Goal: Task Accomplishment & Management: Manage account settings

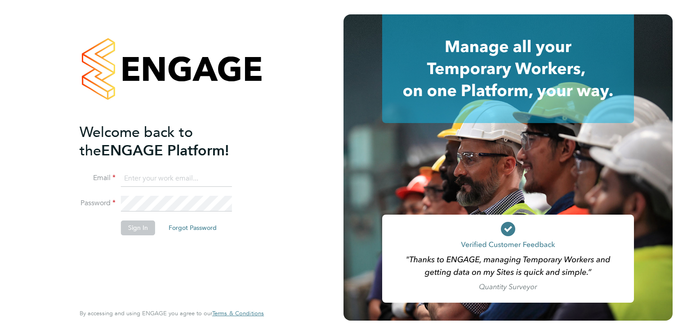
type input "connor.campbell@vgcgroup.co.uk"
click at [135, 229] on button "Sign In" at bounding box center [138, 228] width 34 height 14
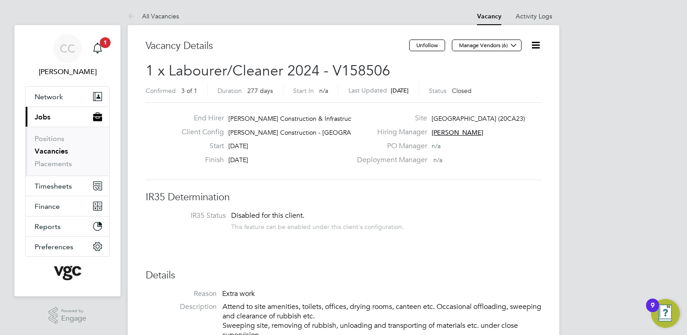
click at [52, 121] on button "Current page: Jobs" at bounding box center [68, 117] width 84 height 20
click at [54, 161] on link "Placements" at bounding box center [53, 164] width 37 height 9
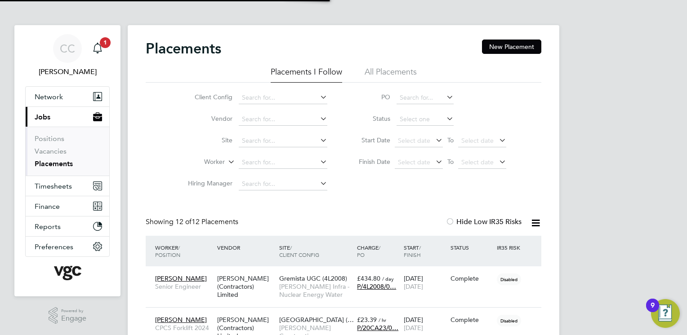
scroll to position [34, 78]
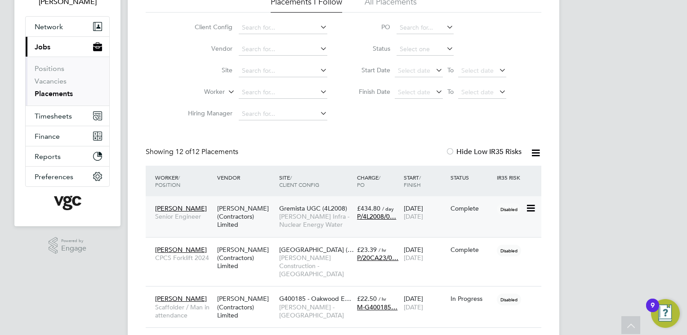
click at [215, 213] on div "[PERSON_NAME] (Contractors) Limited" at bounding box center [246, 217] width 62 height 34
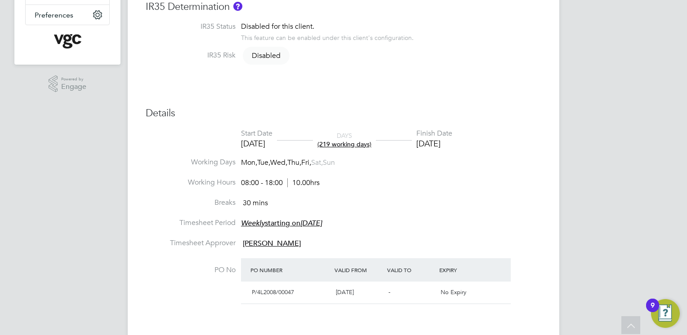
scroll to position [52, 0]
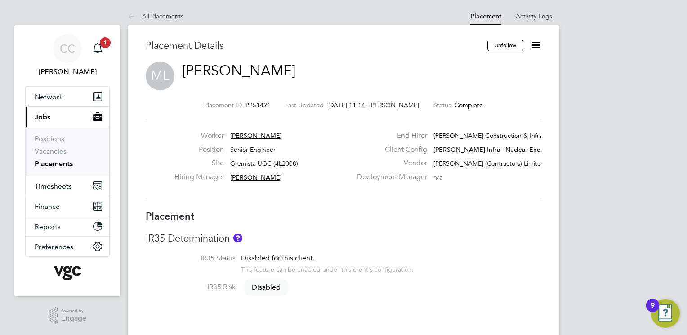
click at [539, 45] on icon at bounding box center [535, 45] width 11 height 11
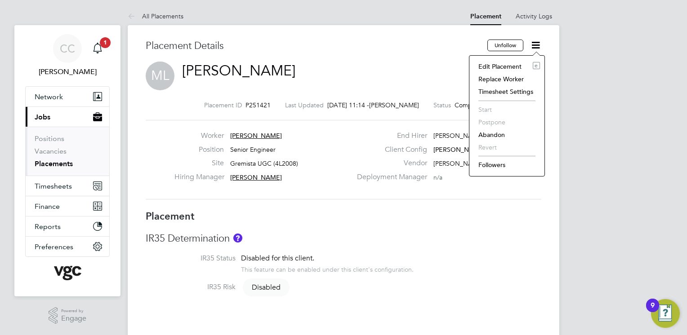
click at [504, 64] on li "Edit Placement e" at bounding box center [507, 66] width 66 height 13
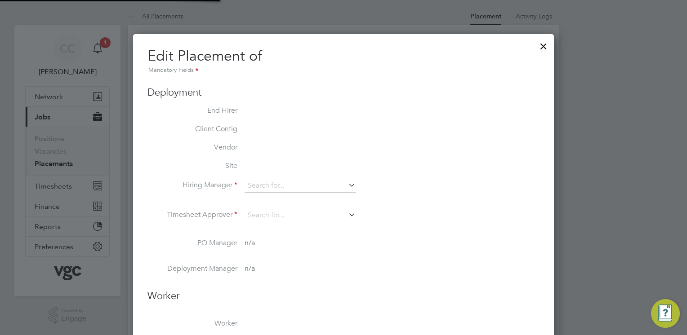
type input "Peter Ettrick"
type input "Adrian Bolt"
type input "[DATE]"
type input "08:00"
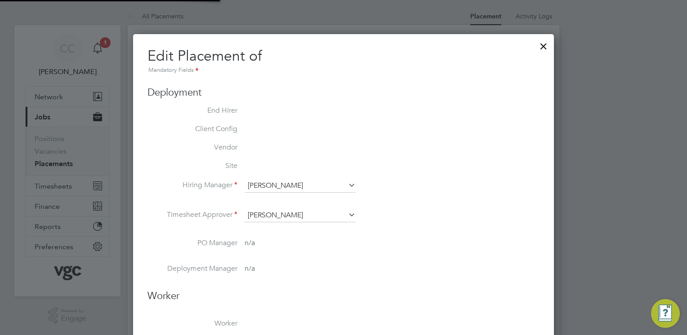
type input "18:00"
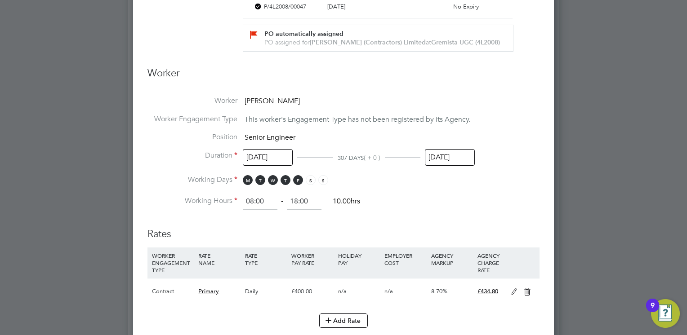
click at [435, 157] on input "[DATE]" at bounding box center [450, 157] width 50 height 17
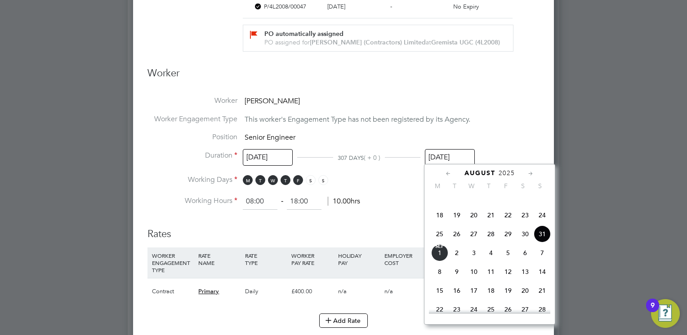
click at [491, 281] on span "11" at bounding box center [490, 271] width 17 height 17
type input "11 Sep 2025"
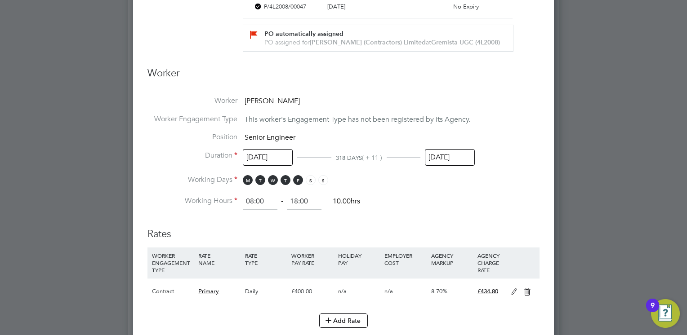
click at [488, 202] on li "Working Hours 08:00 ‐ 18:00 10.00hrs" at bounding box center [343, 202] width 392 height 16
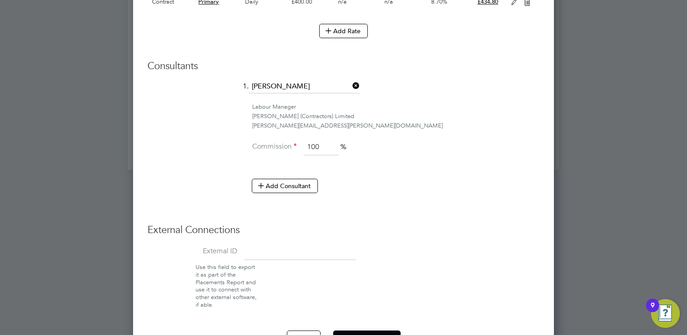
scroll to position [687, 0]
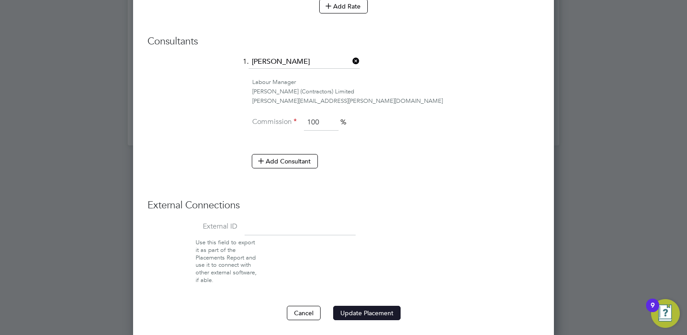
click at [367, 308] on button "Update Placement" at bounding box center [366, 313] width 67 height 14
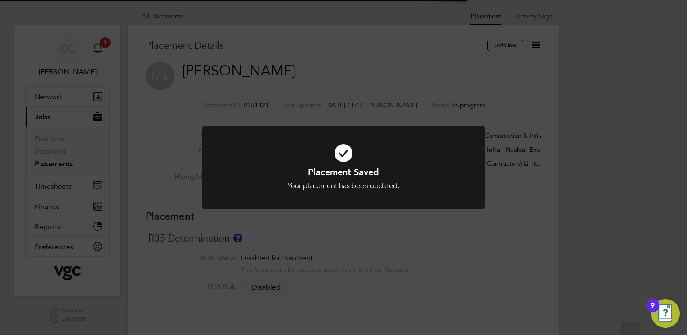
scroll to position [27, 63]
click at [423, 253] on div "Placement Saved Your placement has been updated. Cancel Okay" at bounding box center [343, 167] width 687 height 335
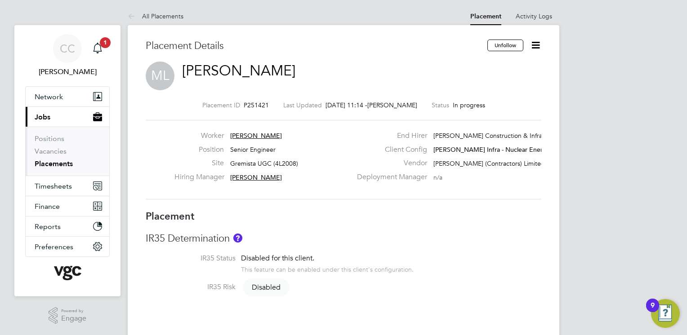
click at [68, 162] on link "Placements" at bounding box center [54, 164] width 38 height 9
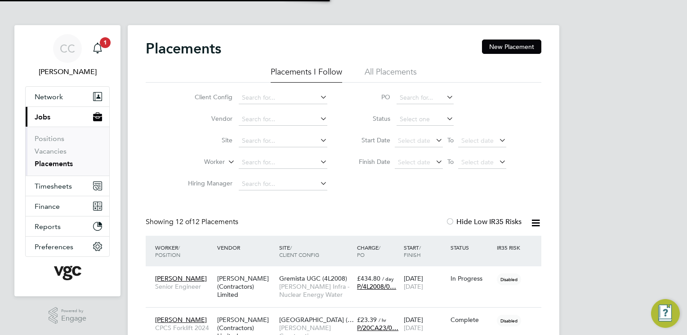
scroll to position [34, 78]
